Goal: Information Seeking & Learning: Find specific fact

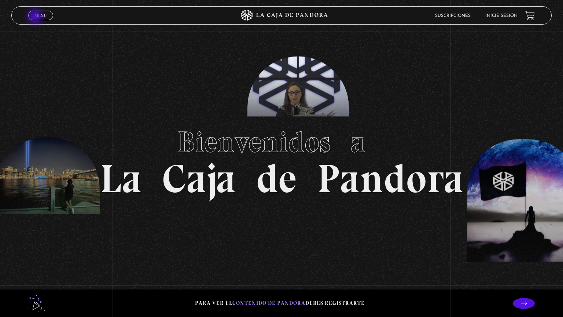
click at [36, 17] on span "Menu" at bounding box center [40, 15] width 12 height 4
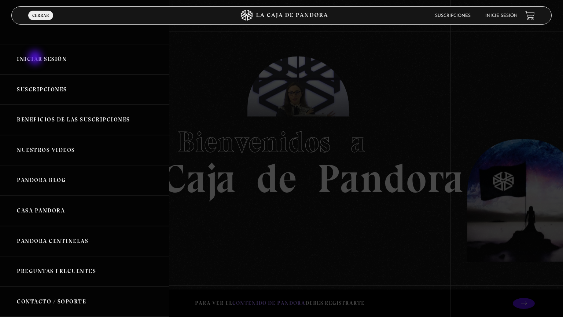
click at [36, 58] on link "Iniciar Sesión" at bounding box center [84, 59] width 169 height 30
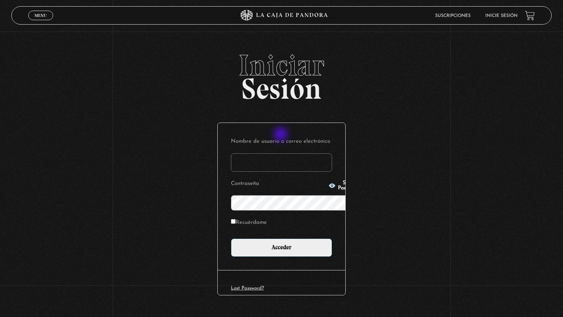
click at [281, 153] on input "Nombre de usuario o correo electrónico" at bounding box center [281, 162] width 101 height 18
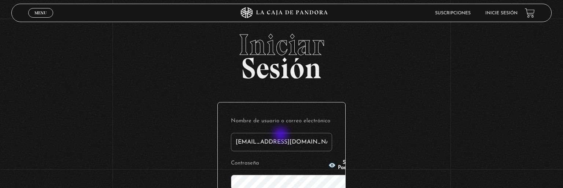
type input "mariammv2@gmail.com"
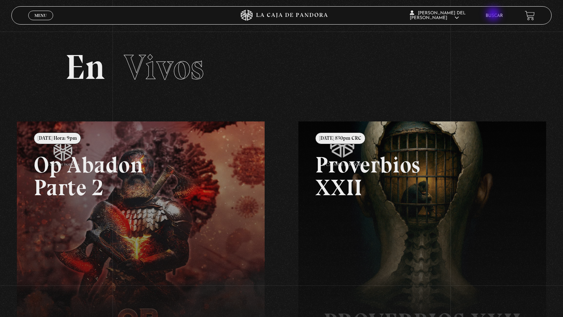
click at [494, 15] on link "Buscar" at bounding box center [493, 16] width 17 height 4
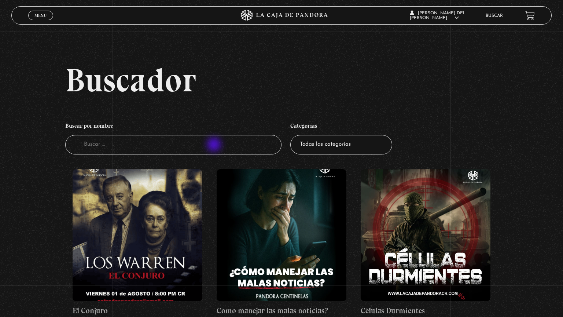
click at [215, 145] on input "Buscador" at bounding box center [173, 144] width 216 height 19
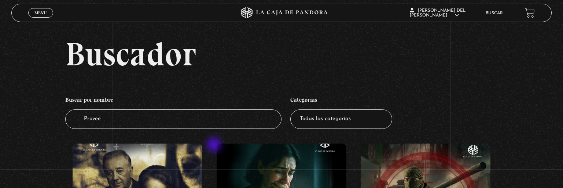
type input "Prove"
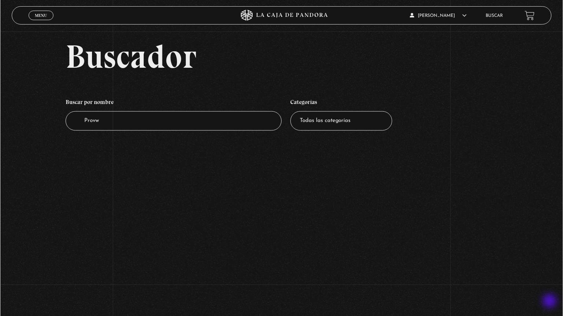
scroll to position [35, 0]
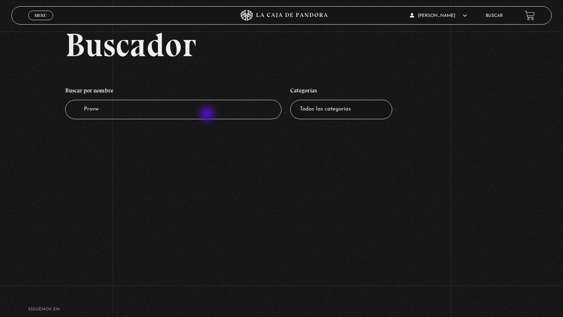
click at [208, 114] on input "Provw" at bounding box center [173, 109] width 216 height 19
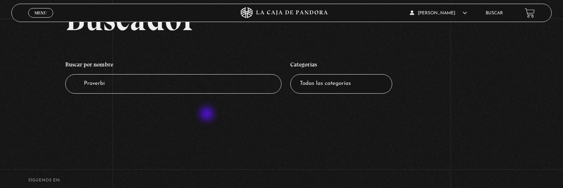
type input "Proverbio"
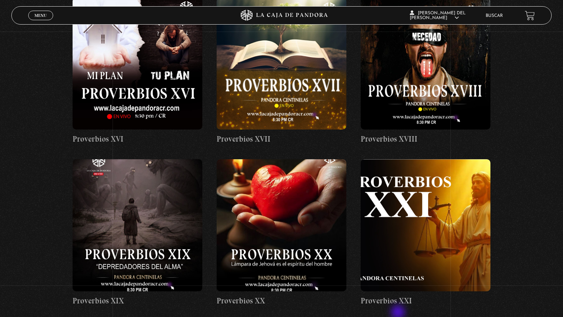
scroll to position [1000, 0]
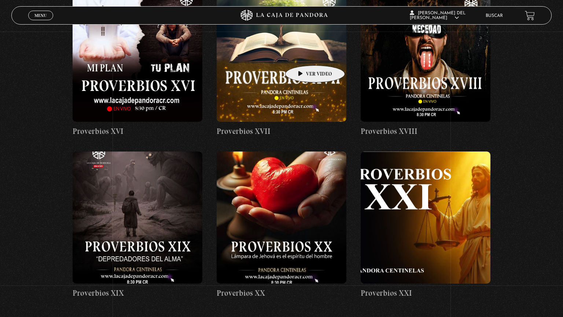
click at [303, 54] on figure at bounding box center [282, 56] width 130 height 132
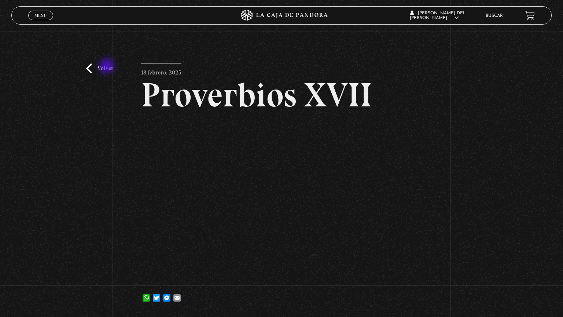
click at [108, 67] on link "Volver" at bounding box center [99, 68] width 27 height 10
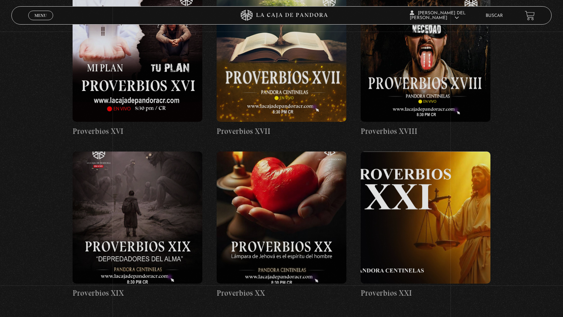
scroll to position [1000, 0]
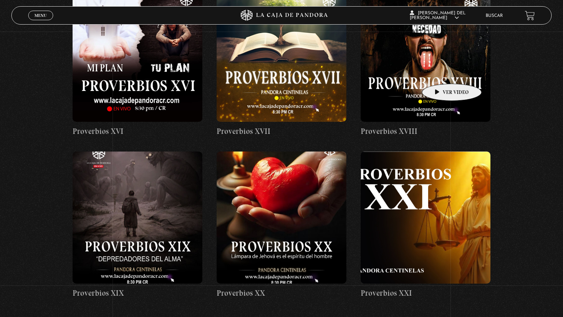
click at [440, 73] on figure at bounding box center [426, 56] width 130 height 132
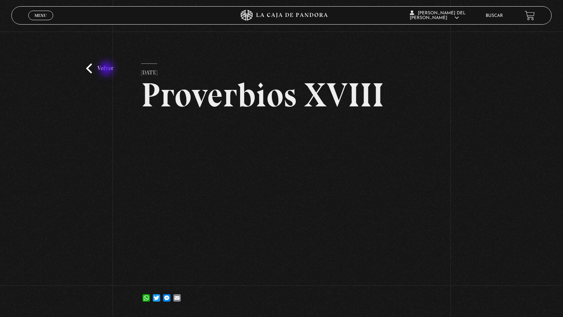
click at [107, 69] on link "Volver" at bounding box center [99, 68] width 27 height 10
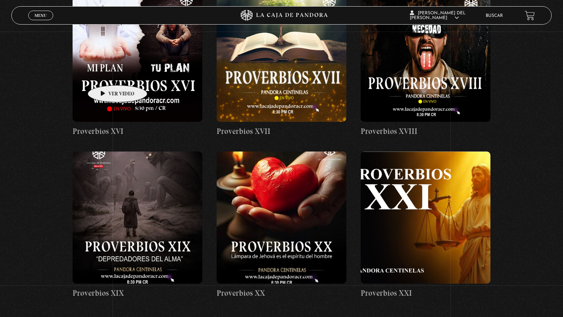
scroll to position [1000, 0]
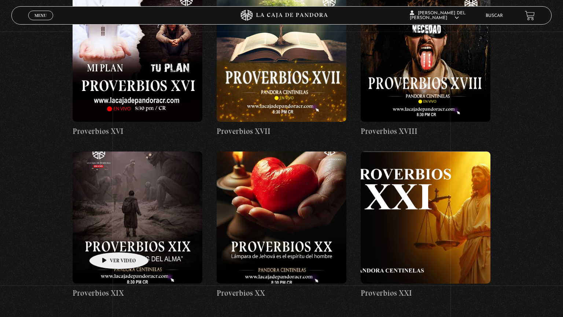
click at [107, 241] on figure at bounding box center [138, 217] width 130 height 132
